Goal: Go to known website: Access a specific website the user already knows

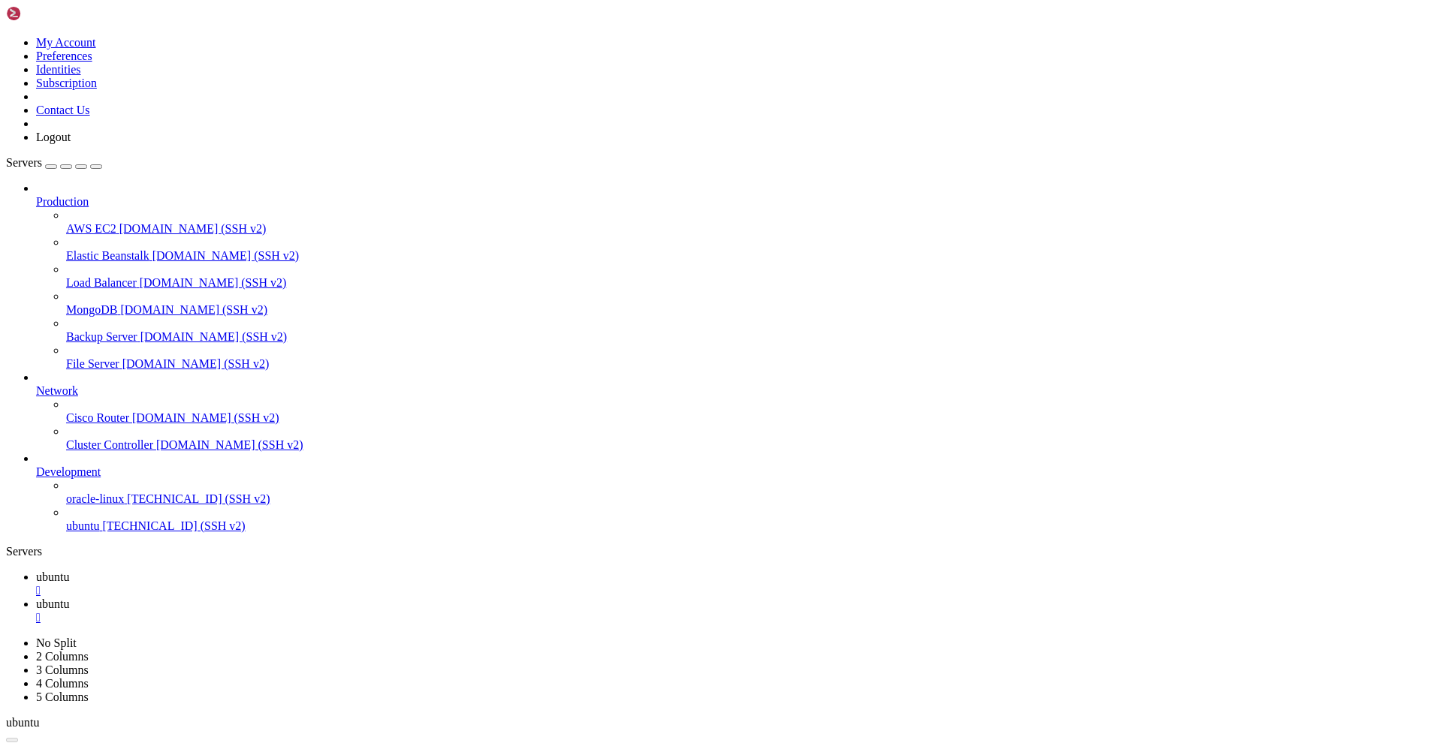
scroll to position [263, 0]
click at [69, 571] on span "ubuntu" at bounding box center [52, 577] width 33 height 13
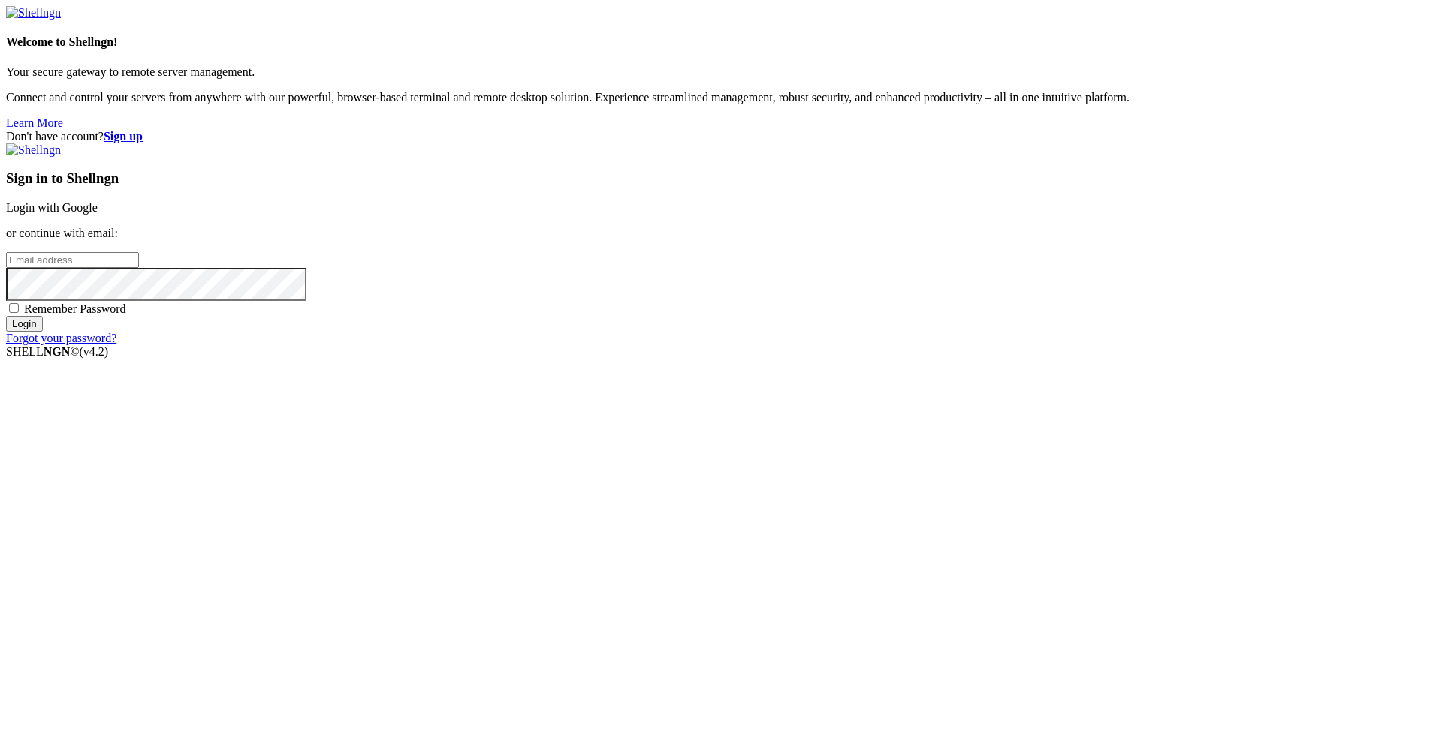
click at [727, 220] on div "Don't have account? Sign up Sign in to Shellngn Login with Google or continue w…" at bounding box center [721, 238] width 1430 height 216
click at [702, 222] on div "Don't have account? Sign up Sign in to Shellngn Login with Google or continue w…" at bounding box center [721, 238] width 1430 height 216
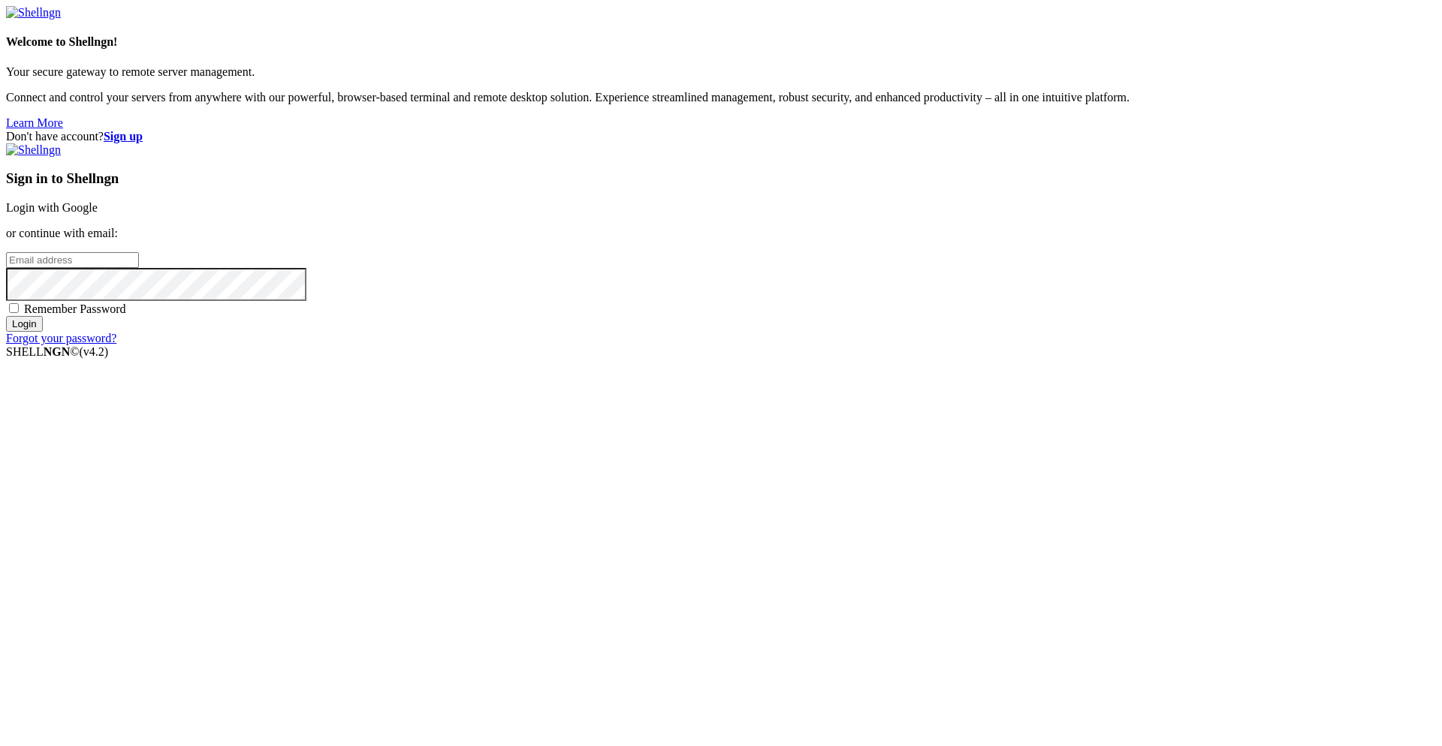
click at [702, 222] on div "Don't have account? Sign up Sign in to Shellngn Login with Google or continue w…" at bounding box center [721, 238] width 1430 height 216
drag, startPoint x: 702, startPoint y: 222, endPoint x: 954, endPoint y: 285, distance: 260.3
click at [954, 285] on div "Don't have account? Sign up Sign in to Shellngn Login with Google or continue w…" at bounding box center [721, 238] width 1430 height 216
click at [98, 214] on link "Login with Google" at bounding box center [52, 207] width 92 height 13
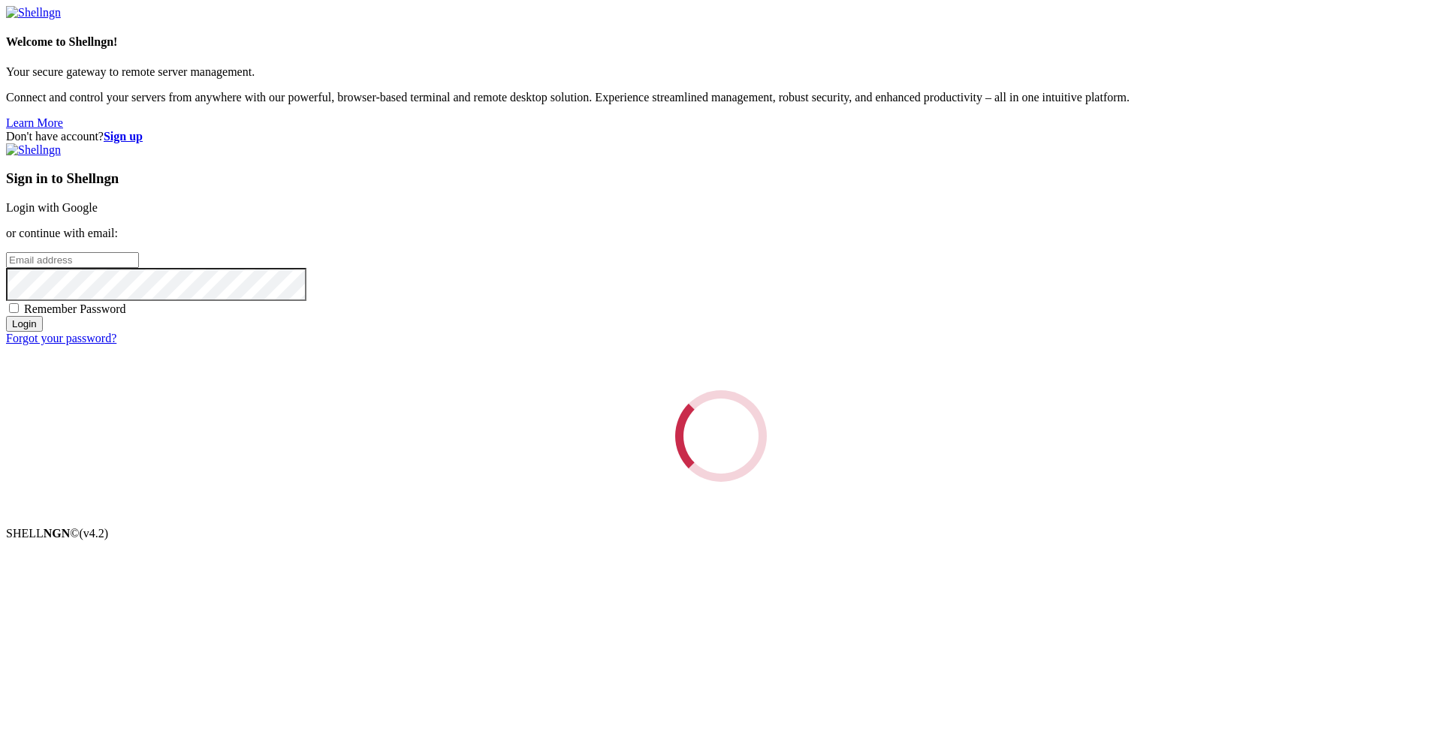
click at [859, 391] on div "Loading..." at bounding box center [721, 437] width 1430 height 92
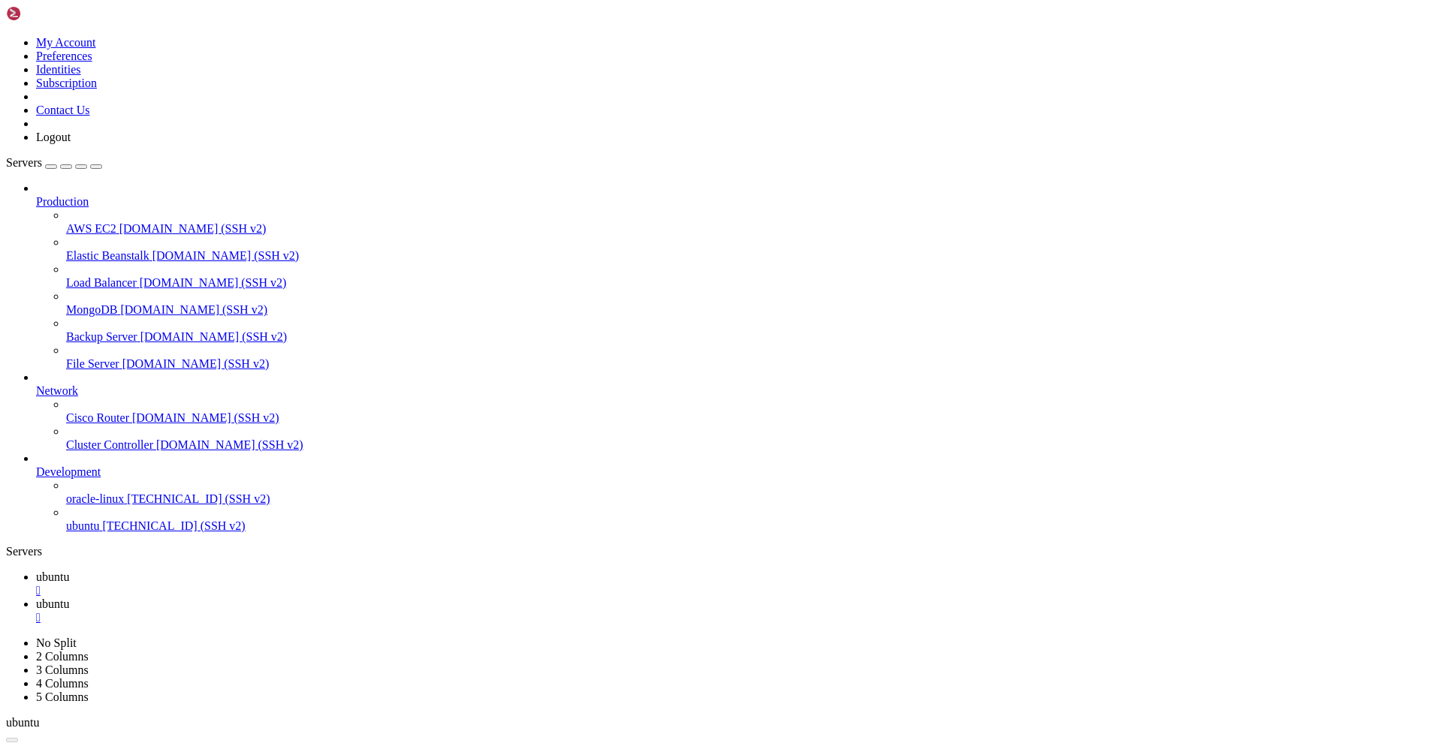
scroll to position [263, 0]
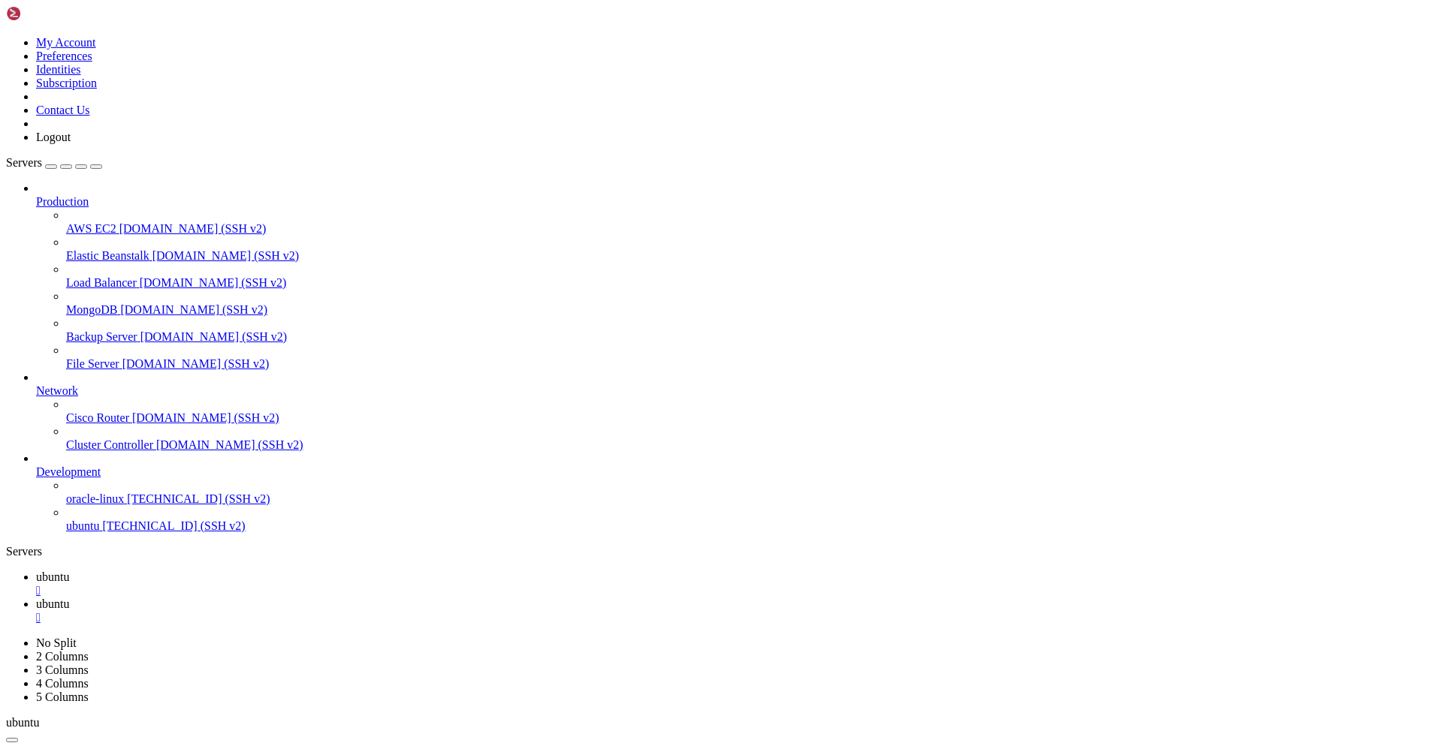
scroll to position [319, 0]
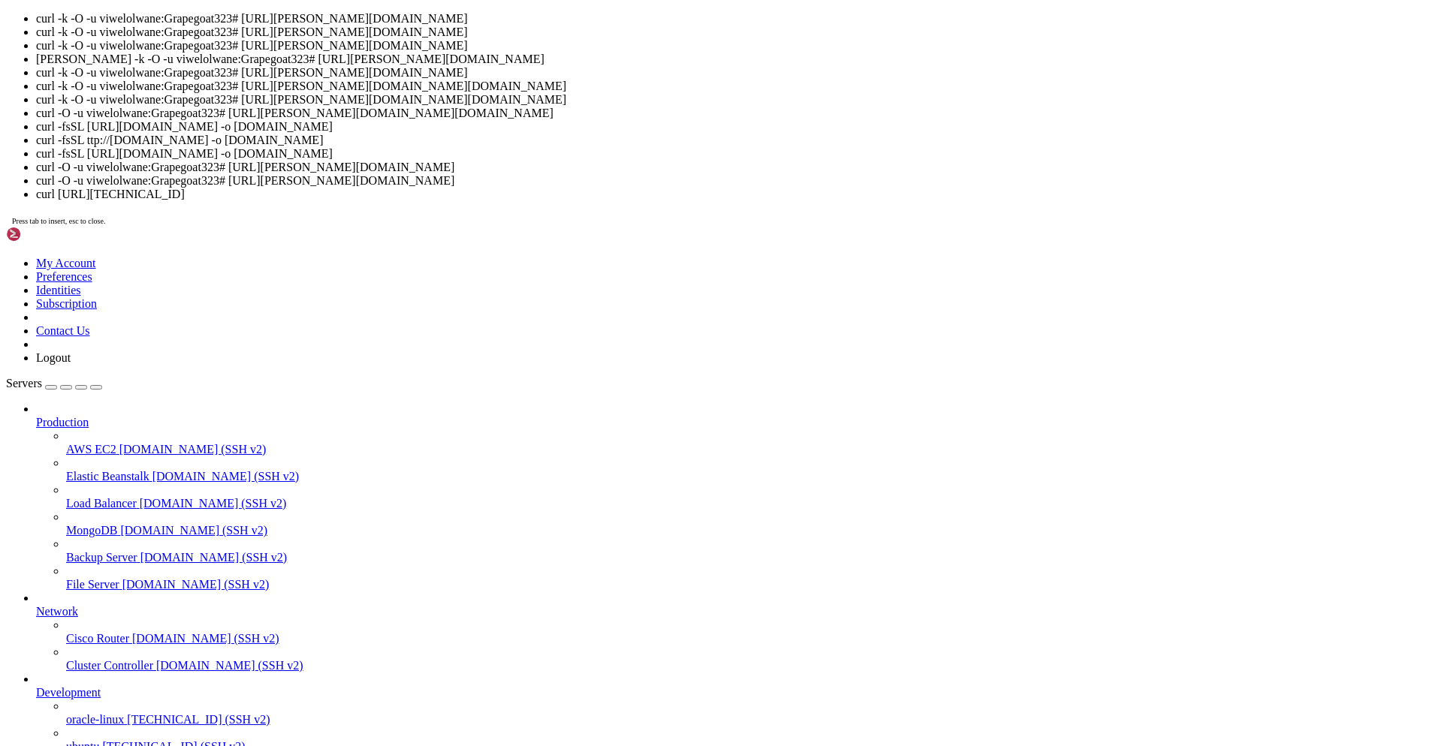
drag, startPoint x: 795, startPoint y: 576, endPoint x: 650, endPoint y: 577, distance: 144.2
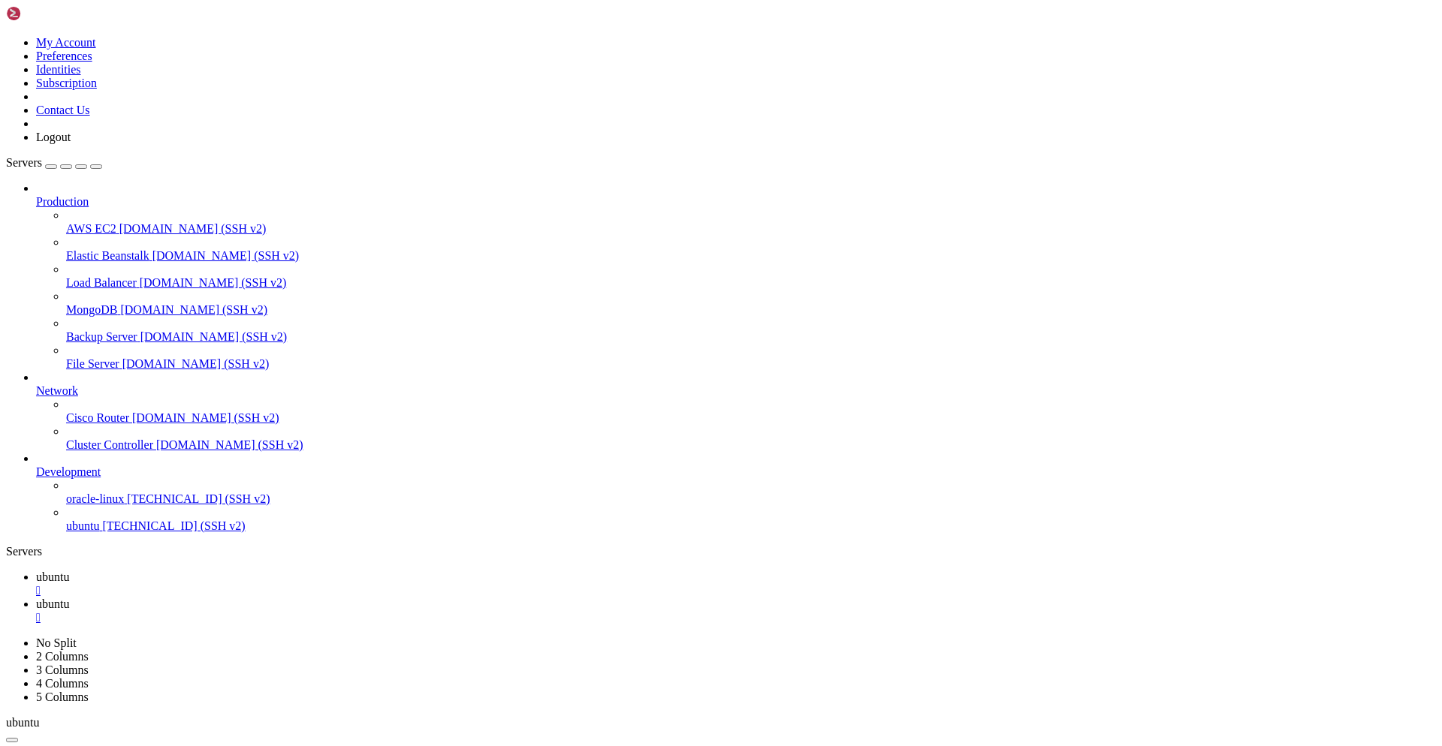
scroll to position [830, 0]
